Goal: Task Accomplishment & Management: Complete application form

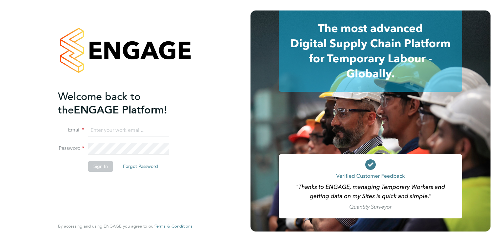
type input "josh.wakefield@buildrec.com"
click at [103, 168] on button "Sign In" at bounding box center [100, 166] width 25 height 10
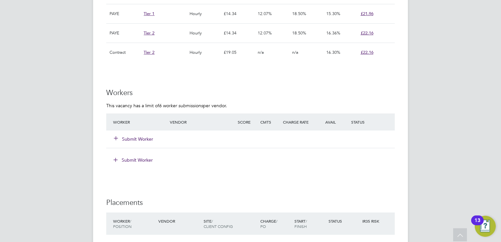
scroll to position [498, 0]
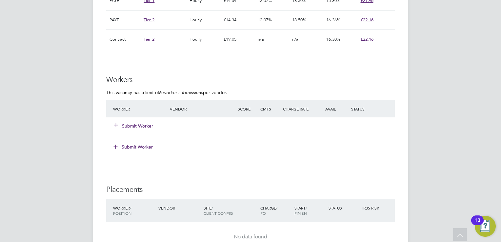
click at [133, 127] on button "Submit Worker" at bounding box center [133, 126] width 39 height 7
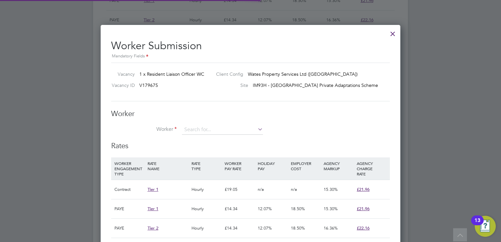
scroll to position [19, 45]
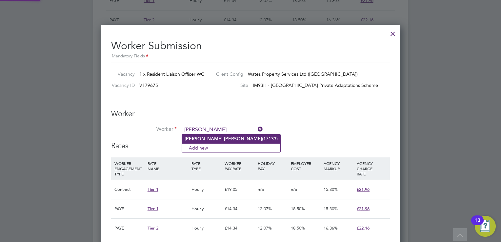
click at [203, 135] on li "[PERSON_NAME] (17133)" at bounding box center [231, 138] width 98 height 9
type input "[PERSON_NAME] (17133)"
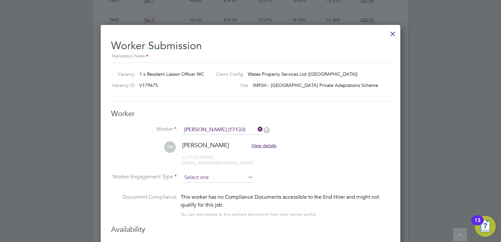
type input "[DATE]"
click at [204, 185] on li "Contract" at bounding box center [217, 186] width 71 height 9
type input "Contract"
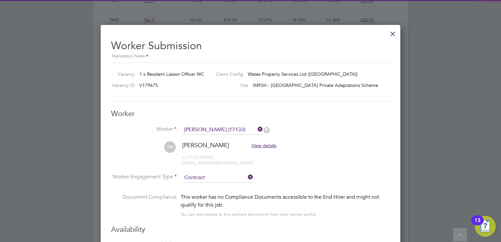
click at [452, 95] on div at bounding box center [250, 121] width 501 height 242
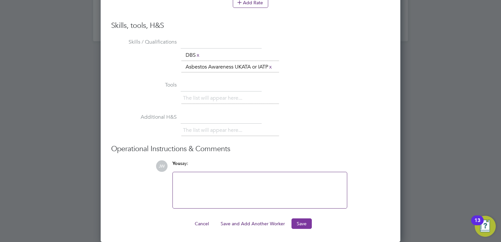
click at [302, 225] on button "Save" at bounding box center [301, 223] width 20 height 10
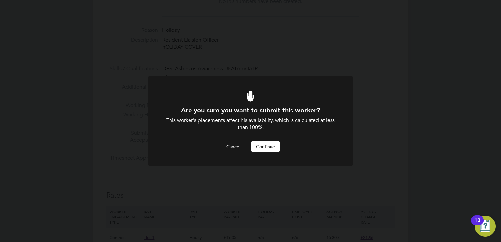
click at [264, 142] on button "Continue" at bounding box center [265, 146] width 29 height 10
